Goal: Subscribe to service/newsletter

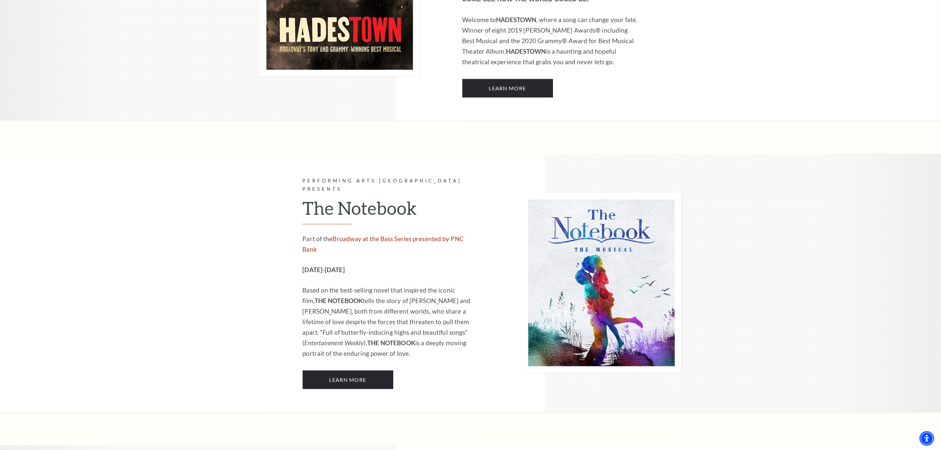
scroll to position [4249, 0]
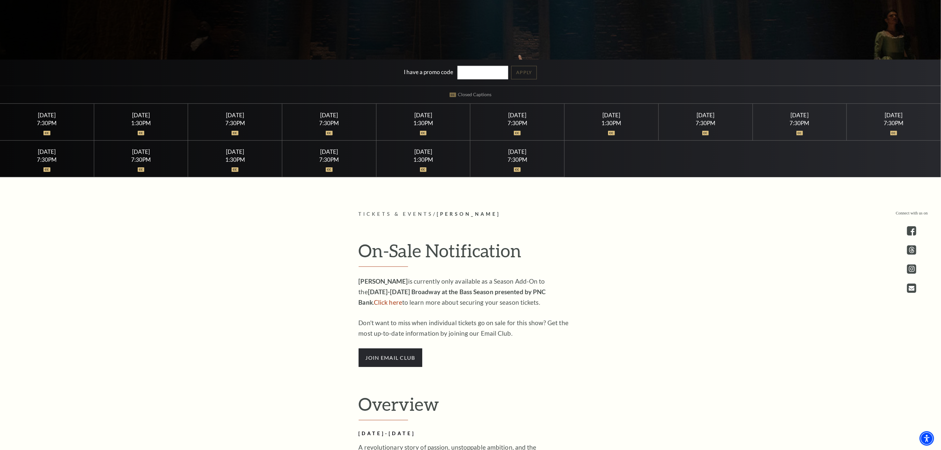
scroll to position [494, 0]
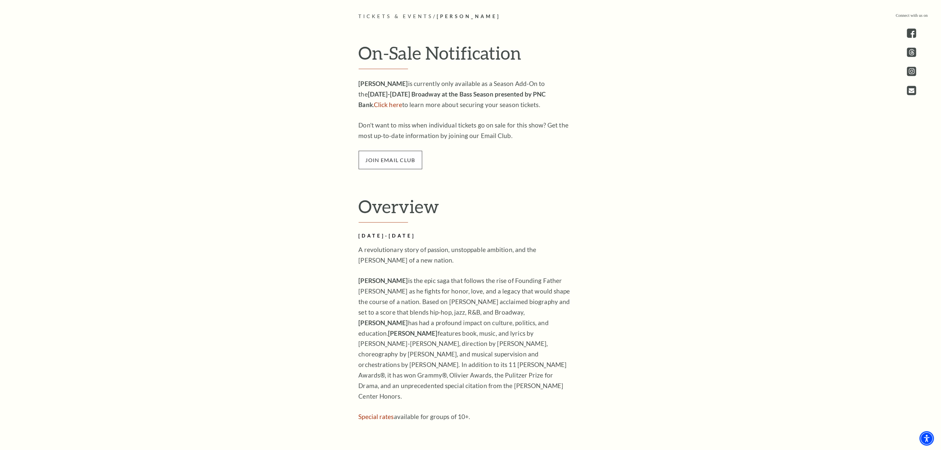
click at [375, 167] on span "join email club" at bounding box center [391, 160] width 64 height 18
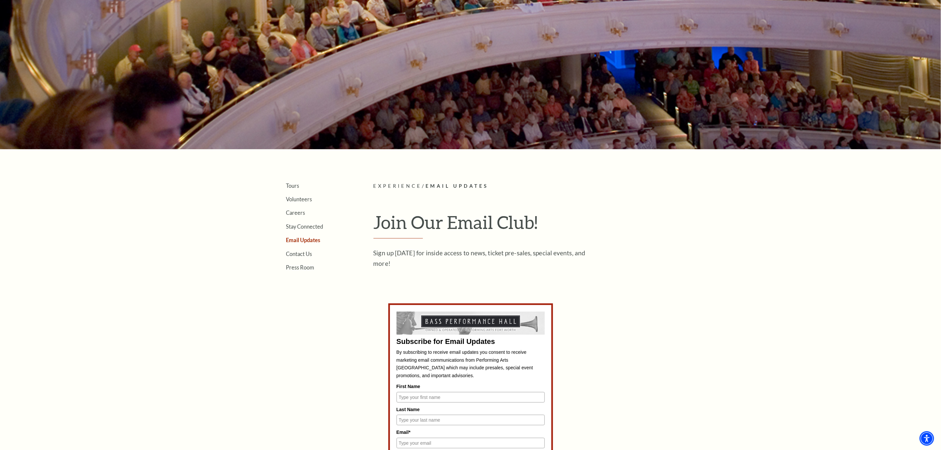
scroll to position [198, 0]
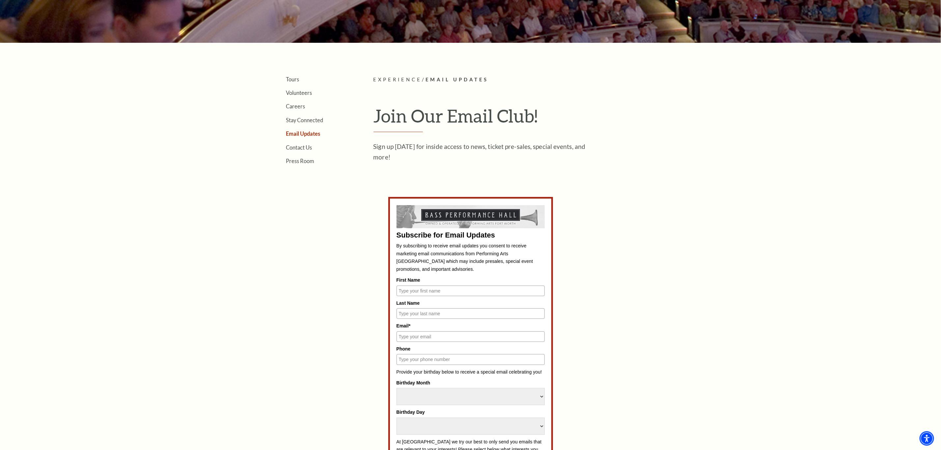
click at [464, 290] on input "First Name" at bounding box center [471, 291] width 148 height 11
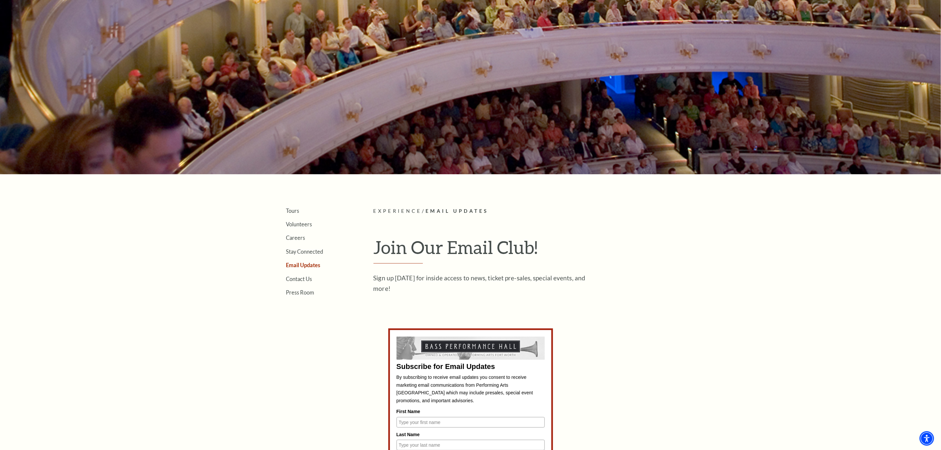
scroll to position [0, 0]
